Goal: Task Accomplishment & Management: Use online tool/utility

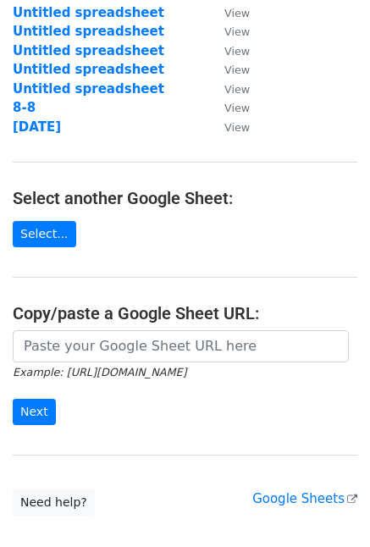
scroll to position [169, 0]
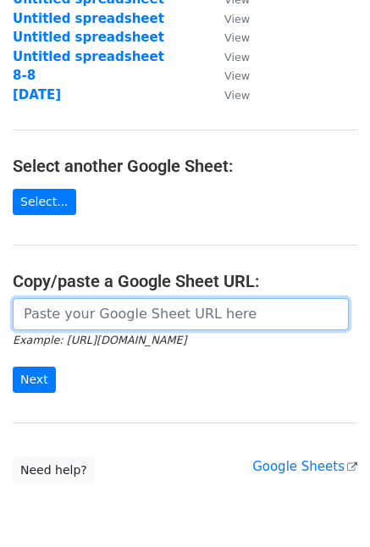
click at [129, 314] on input "url" at bounding box center [181, 314] width 336 height 32
paste input "https://docs.google.com/spreadsheets/d/10yuJcdsRnECcBszpXPjvLE9y9-LGVcLeauTS31c…"
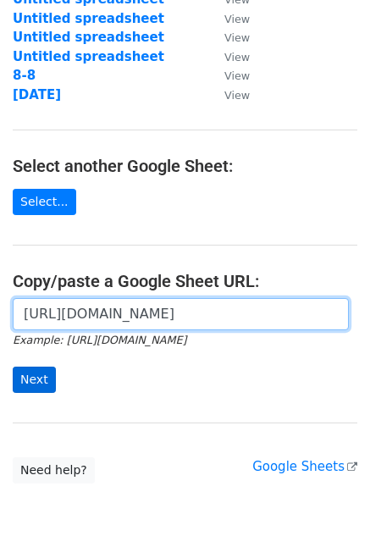
type input "https://docs.google.com/spreadsheets/d/10yuJcdsRnECcBszpXPjvLE9y9-LGVcLeauTS31c…"
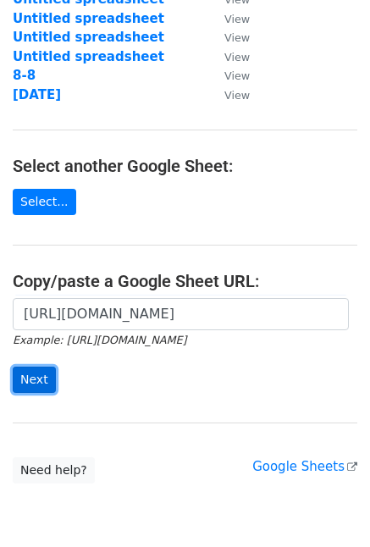
click at [40, 386] on input "Next" at bounding box center [34, 380] width 43 height 26
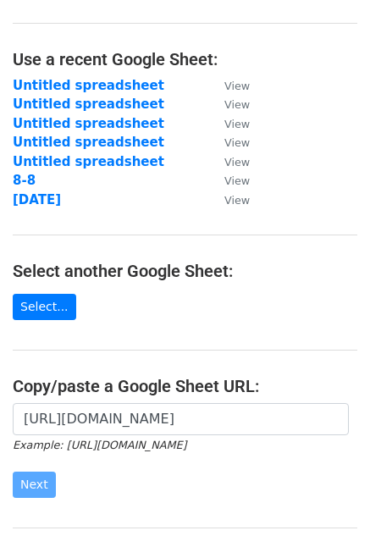
scroll to position [28, 0]
